Goal: Check status: Check status

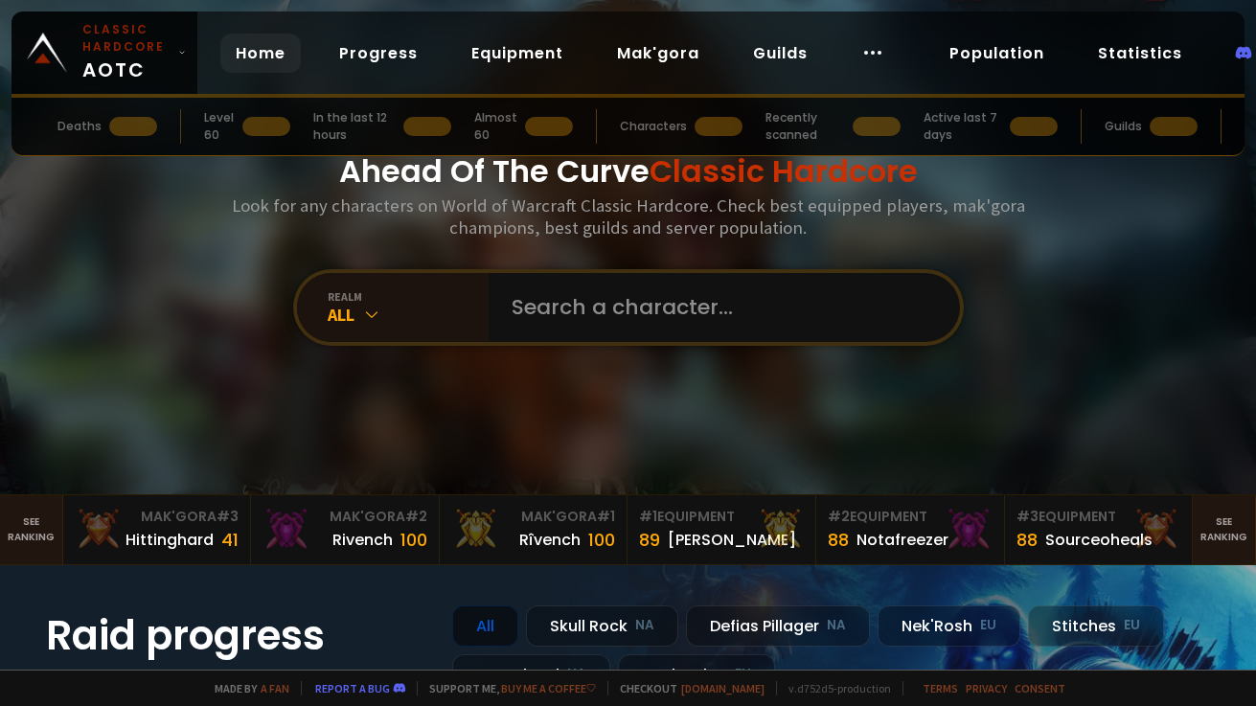
click at [650, 293] on input "text" at bounding box center [718, 307] width 437 height 69
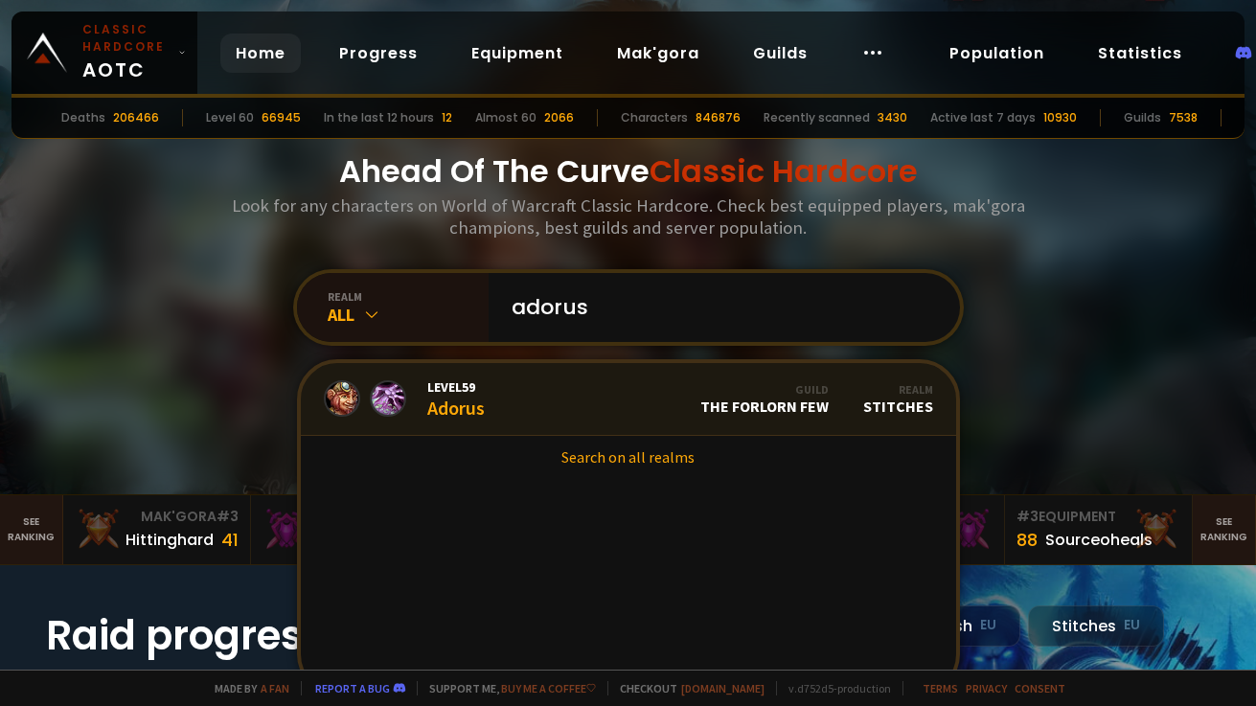
type input "adorus"
click at [590, 407] on link "Level 59 Adorus Guild The Forlorn Few Realm Stitches" at bounding box center [628, 399] width 655 height 73
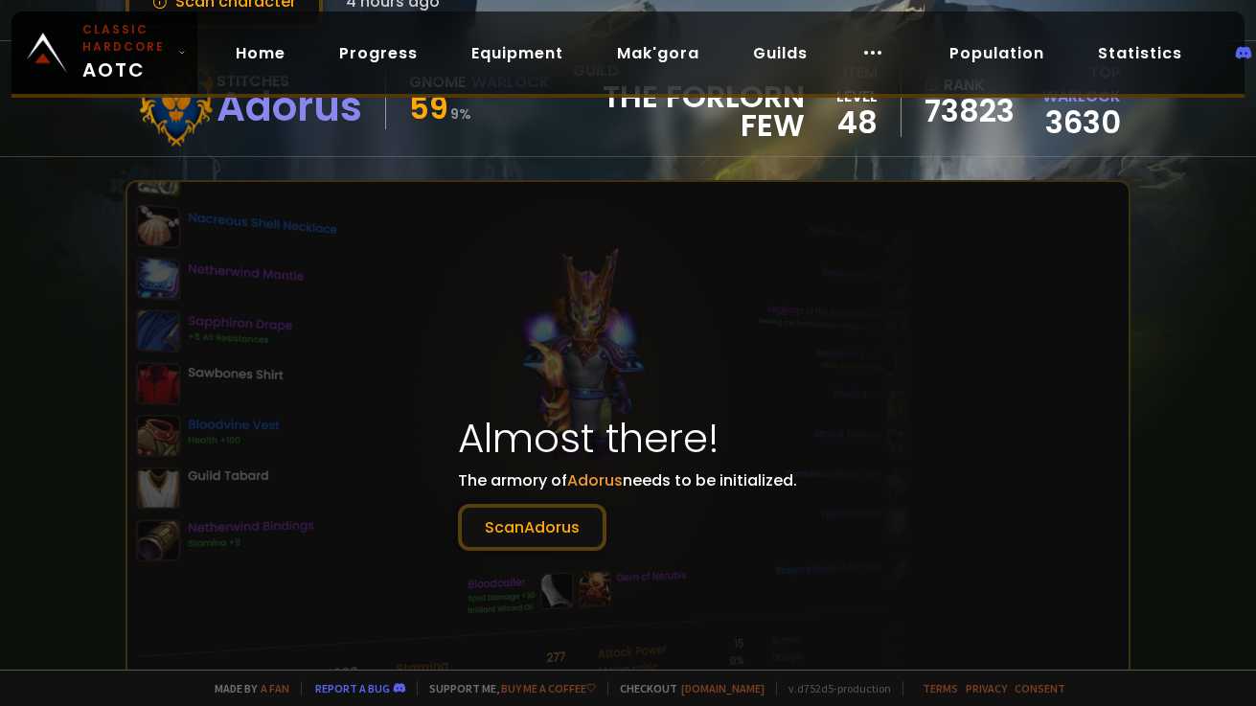
scroll to position [95, 0]
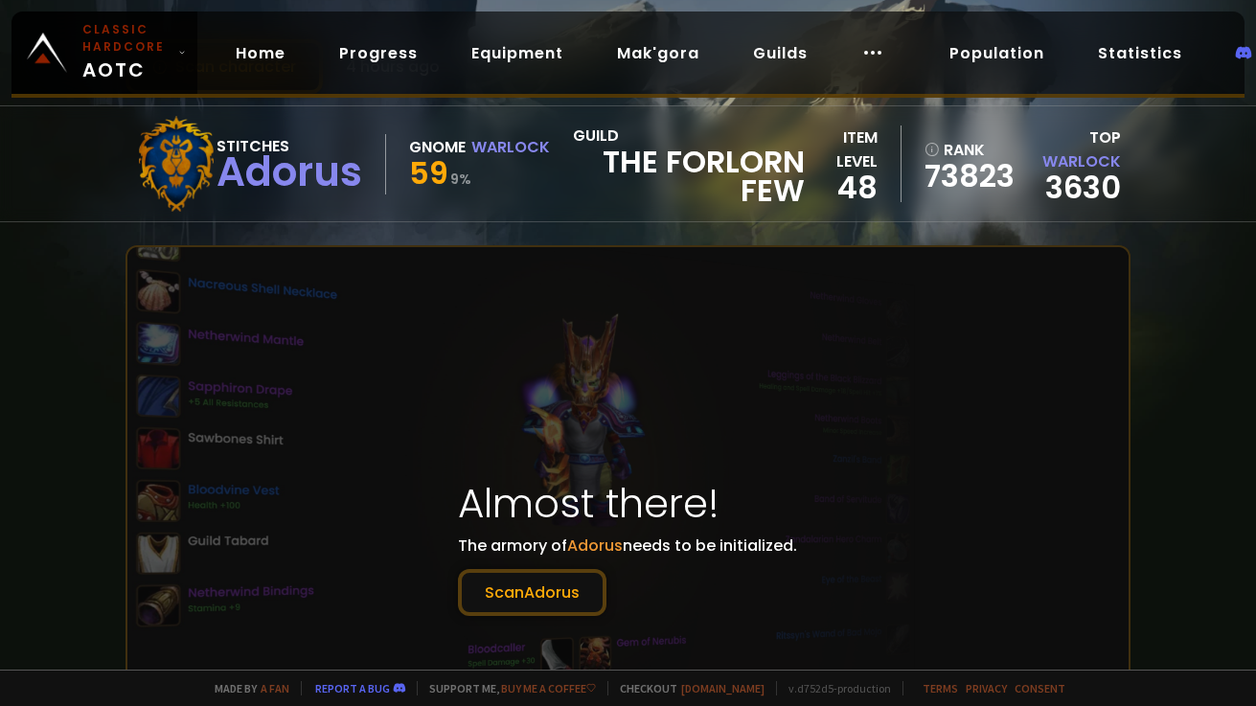
click at [232, 144] on div "Stitches" at bounding box center [289, 146] width 146 height 24
click at [251, 185] on div "Adorus" at bounding box center [289, 172] width 146 height 29
click at [501, 594] on button "Scan Adorus" at bounding box center [532, 592] width 148 height 47
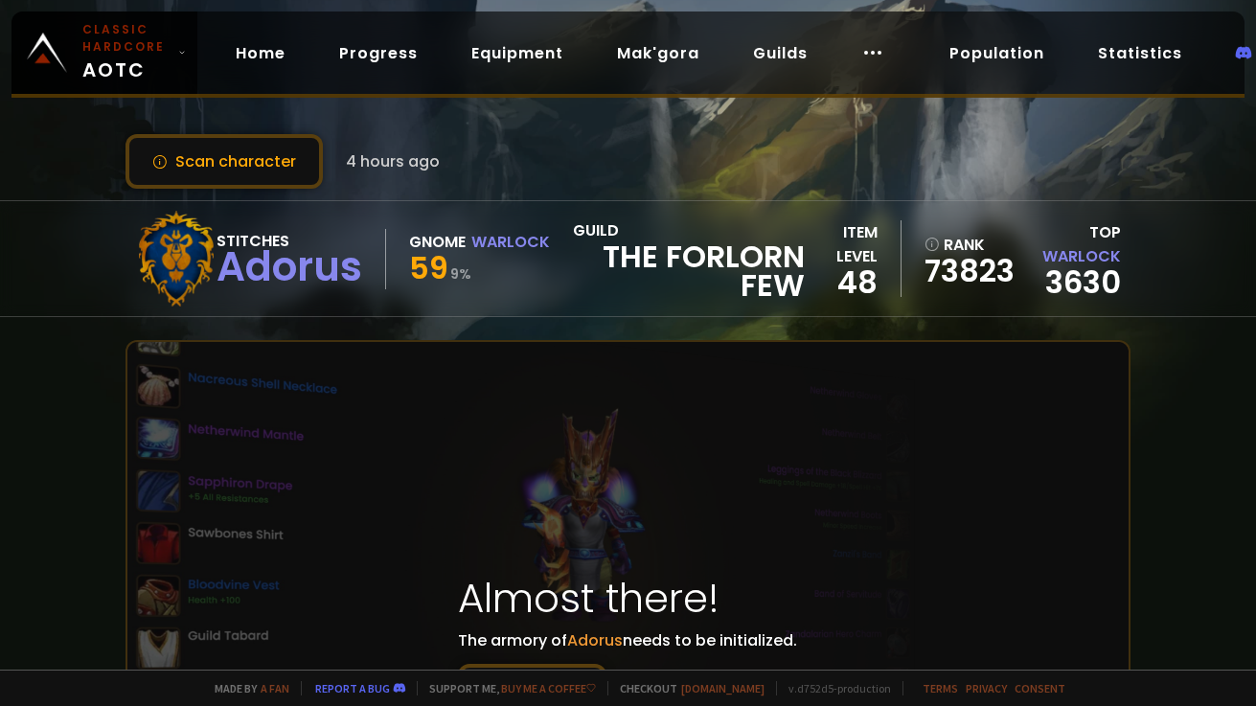
scroll to position [0, 0]
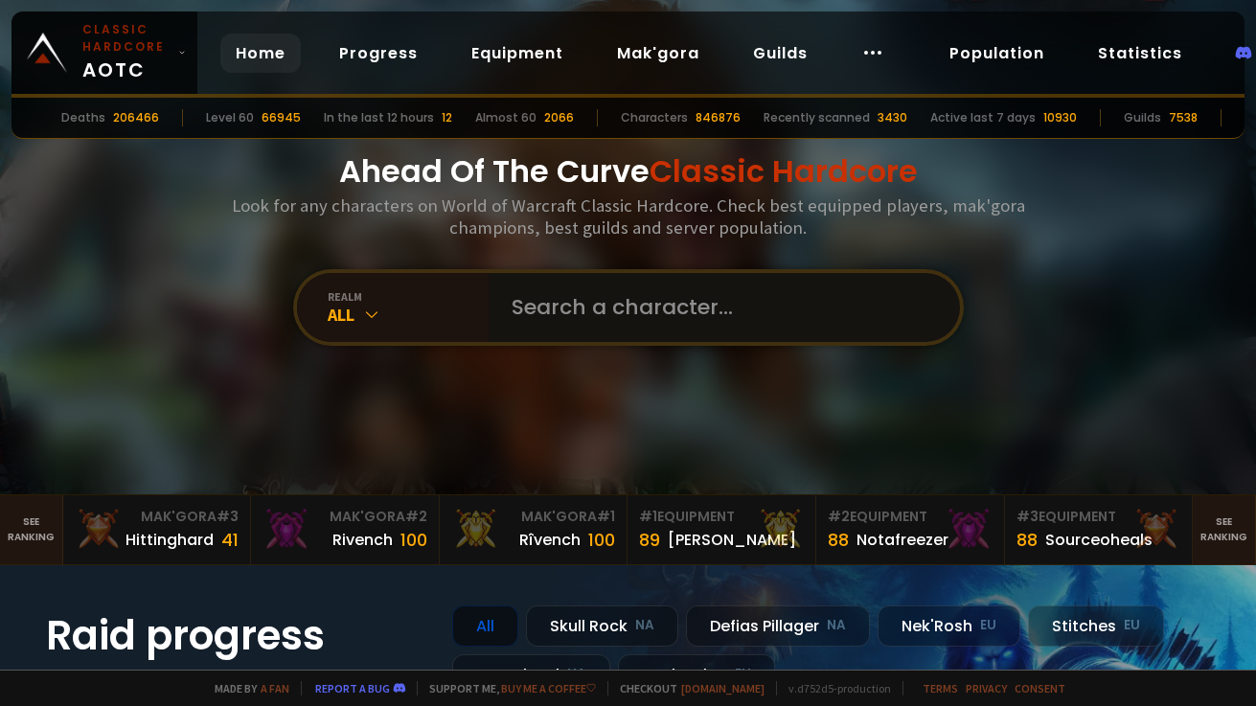
click at [521, 297] on input "text" at bounding box center [718, 307] width 437 height 69
type input "furiaoe"
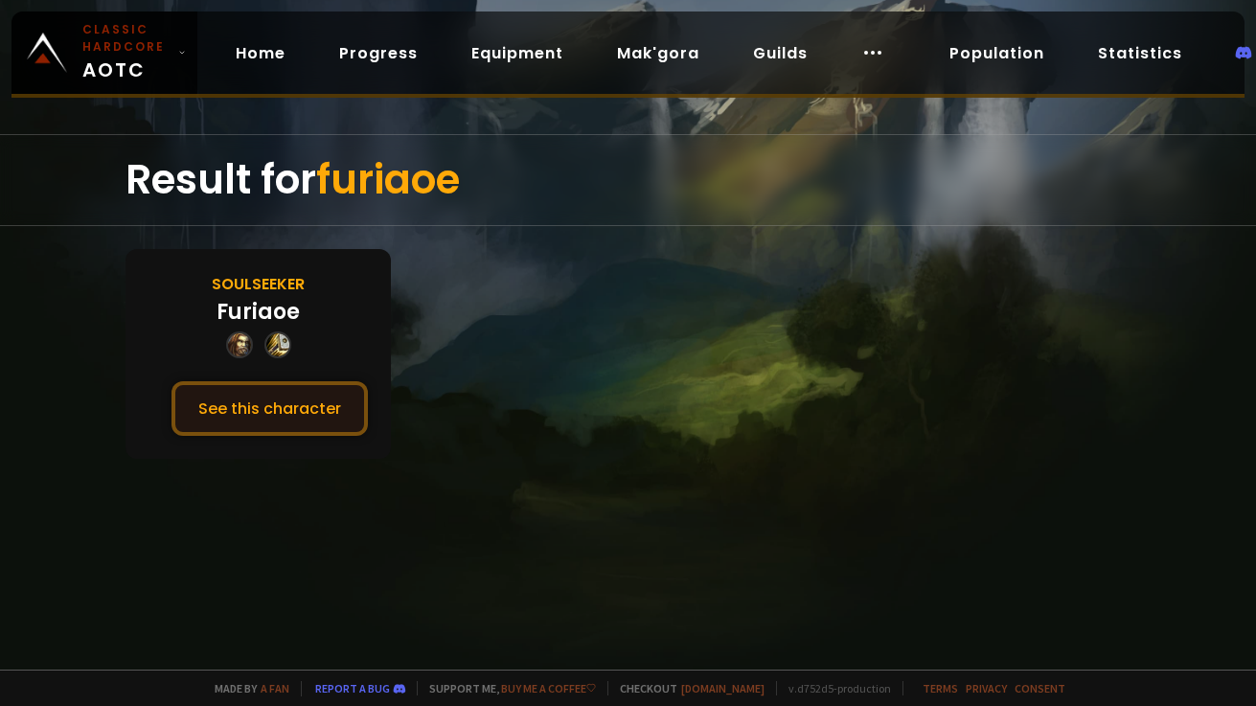
click at [252, 427] on button "See this character" at bounding box center [269, 408] width 196 height 55
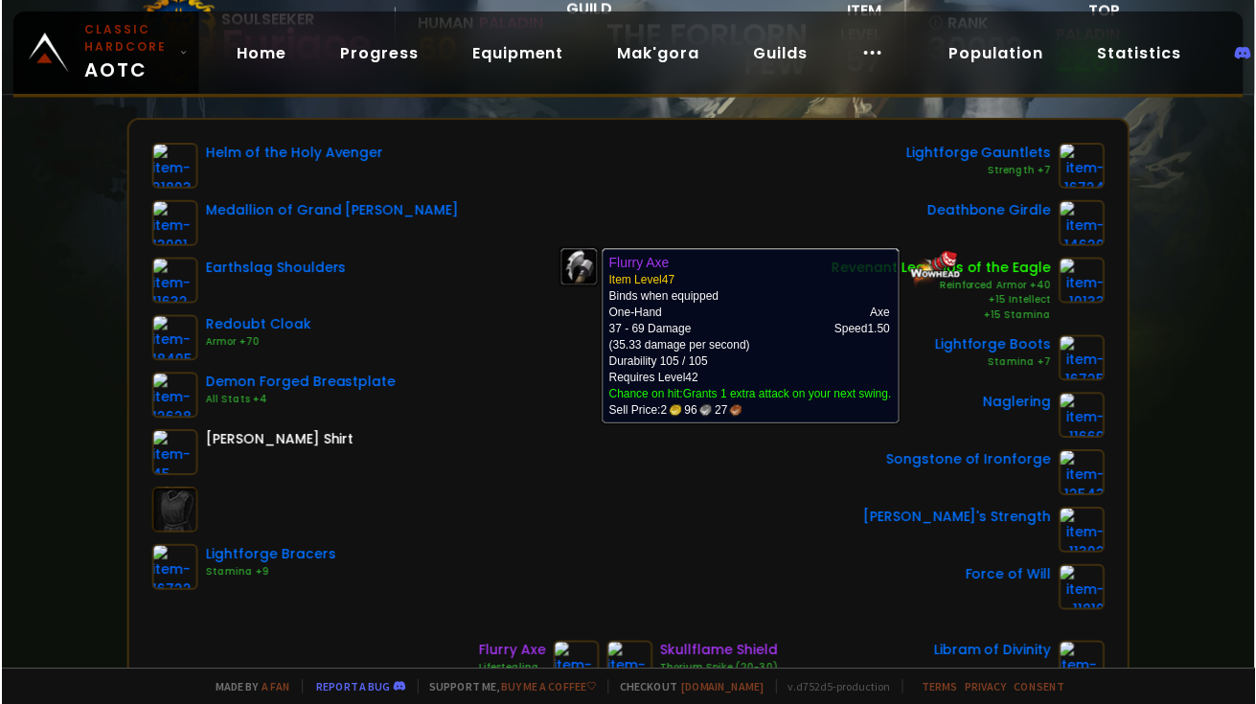
scroll to position [216, 0]
